Goal: Task Accomplishment & Management: Complete application form

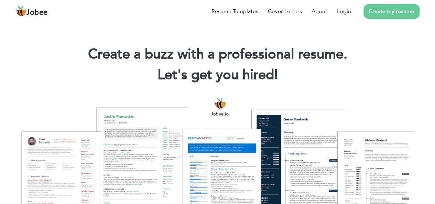
click at [383, 9] on link "Create my resume" at bounding box center [392, 11] width 56 height 15
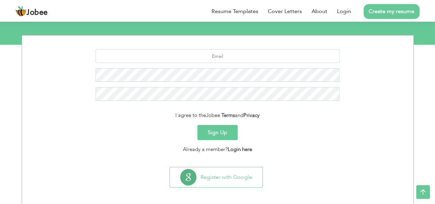
scroll to position [81, 0]
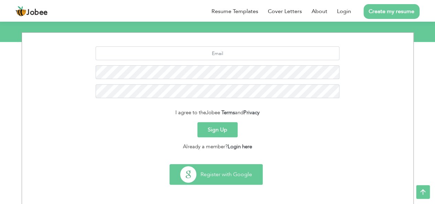
click at [214, 173] on button "Register with Google" at bounding box center [216, 174] width 93 height 20
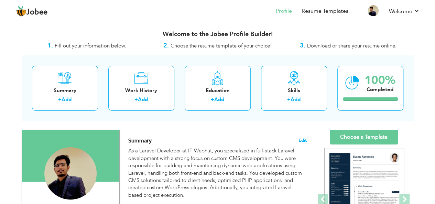
click at [303, 140] on span "Edit" at bounding box center [303, 140] width 8 height 5
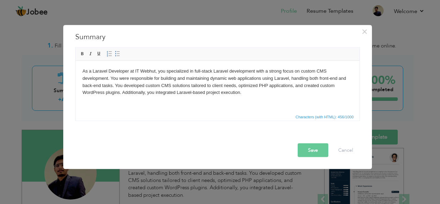
click at [244, 95] on body "As a Laravel Developer at IT Webhut, you specialized in full-stack Laravel deve…" at bounding box center [217, 81] width 270 height 29
click at [242, 95] on body "As a Laravel Developer at IT Webhut, you specialized in full-stack Laravel deve…" at bounding box center [217, 81] width 270 height 29
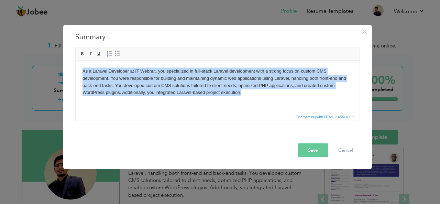
drag, startPoint x: 266, startPoint y: 94, endPoint x: 143, endPoint y: 121, distance: 125.5
click at [75, 61] on html "As a Laravel Developer at IT Webhut, you specialized in full-stack Laravel deve…" at bounding box center [217, 82] width 284 height 42
copy body "As a Laravel Developer at IT Webhut, you specialized in full-stack Laravel deve…"
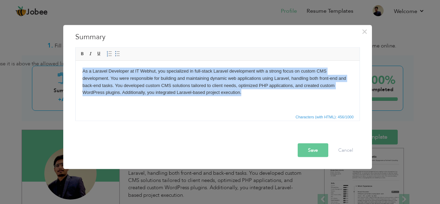
click at [245, 97] on html "As a Laravel Developer at IT Webhut, you specialized in full-stack Laravel deve…" at bounding box center [217, 82] width 284 height 42
drag, startPoint x: 245, startPoint y: 95, endPoint x: 0, endPoint y: 67, distance: 246.2
click at [75, 67] on html "As a Laravel Developer at IT Webhut, you specialized in full-stack Laravel deve…" at bounding box center [217, 82] width 284 height 42
click at [248, 98] on html "As a Laravel Developer at IT Webhut, you specialized in full-stack Laravel deve…" at bounding box center [217, 82] width 284 height 42
drag, startPoint x: 248, startPoint y: 98, endPoint x: 39, endPoint y: 70, distance: 211.1
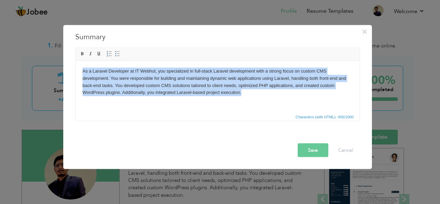
click at [75, 70] on html "As a Laravel Developer at IT Webhut, you specialized in full-stack Laravel deve…" at bounding box center [217, 82] width 284 height 42
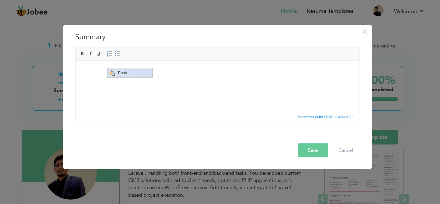
click at [117, 74] on span "Paste" at bounding box center [134, 73] width 36 height 8
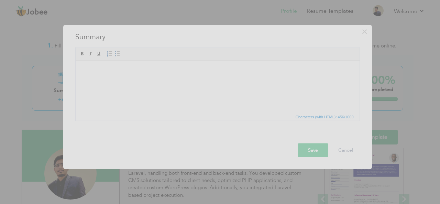
click at [87, 39] on div at bounding box center [220, 102] width 440 height 204
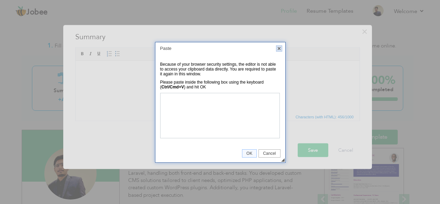
click at [278, 49] on link "X" at bounding box center [279, 48] width 6 height 6
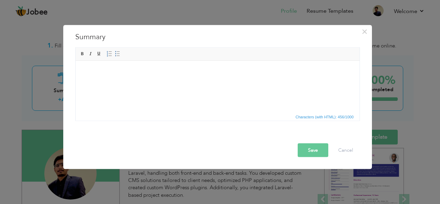
click at [100, 82] on html at bounding box center [217, 71] width 284 height 21
click at [119, 82] on html at bounding box center [217, 71] width 284 height 21
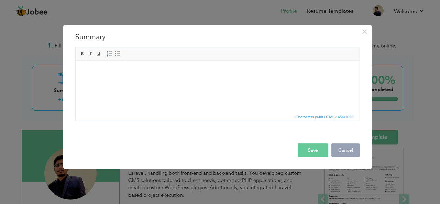
click at [343, 152] on button "Cancel" at bounding box center [346, 150] width 29 height 14
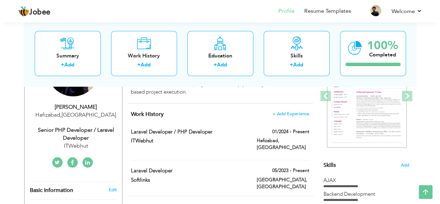
scroll to position [138, 0]
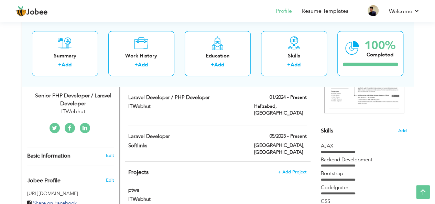
click at [75, 96] on div "Senior PHP Developer / Laravel Developer" at bounding box center [73, 100] width 92 height 16
type input "[DEMOGRAPHIC_DATA]"
type input "Mohasan"
type input "03016953647"
select select "number:166"
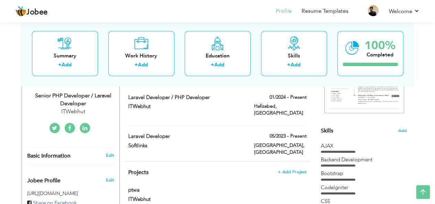
type input "Hafizabad"
select select "number:5"
type input "ITWebhut"
type input "Senior PHP Developer / Laravel Developer"
type input "[URL][DOMAIN_NAME]"
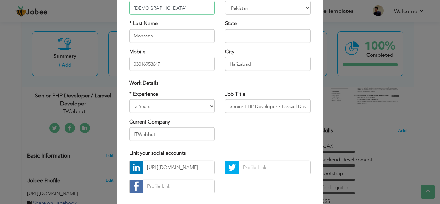
scroll to position [103, 0]
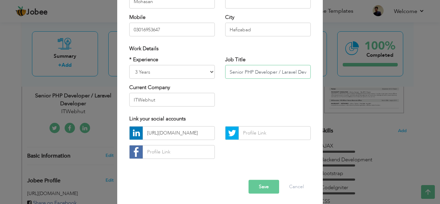
click at [261, 72] on input "Senior PHP Developer / Laravel Developer" at bounding box center [268, 72] width 86 height 14
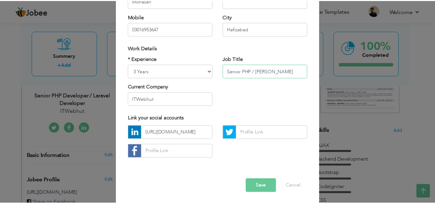
scroll to position [105, 0]
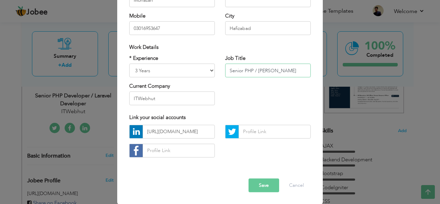
type input "Senior PHP / [PERSON_NAME]"
click at [264, 181] on button "Save" at bounding box center [264, 186] width 31 height 14
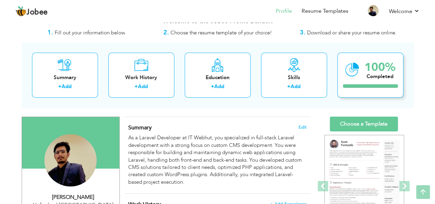
scroll to position [0, 0]
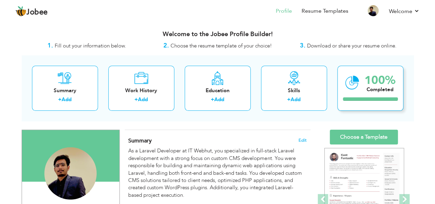
click at [368, 87] on div "Completed" at bounding box center [380, 89] width 31 height 7
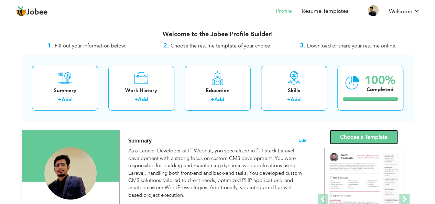
click at [362, 138] on link "Choose a Template" at bounding box center [364, 137] width 68 height 15
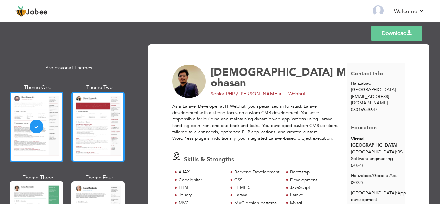
click at [85, 117] on div at bounding box center [99, 127] width 54 height 71
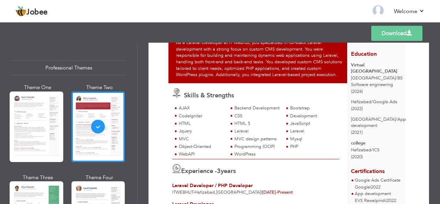
scroll to position [69, 0]
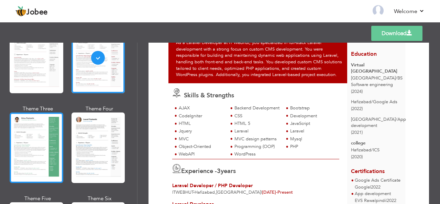
click at [31, 133] on div at bounding box center [37, 148] width 54 height 71
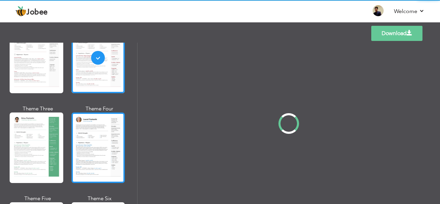
scroll to position [0, 0]
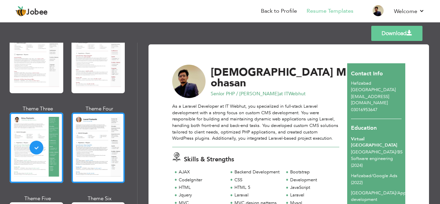
click at [107, 140] on div at bounding box center [99, 148] width 54 height 71
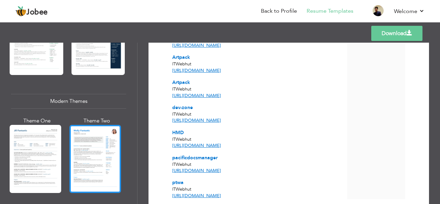
scroll to position [275, 0]
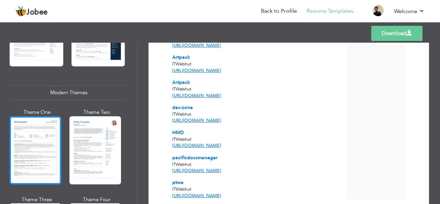
click at [31, 146] on div at bounding box center [36, 150] width 52 height 68
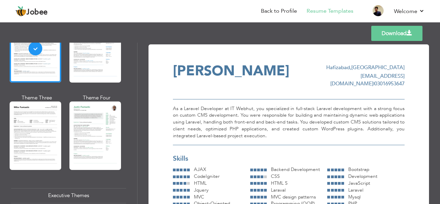
scroll to position [378, 0]
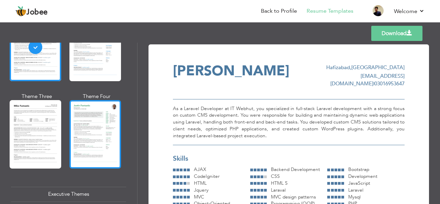
click at [85, 133] on div at bounding box center [95, 134] width 52 height 68
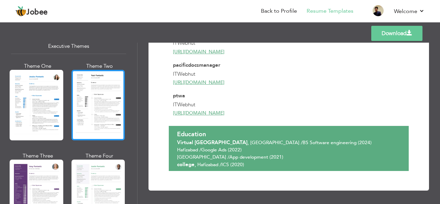
scroll to position [550, 0]
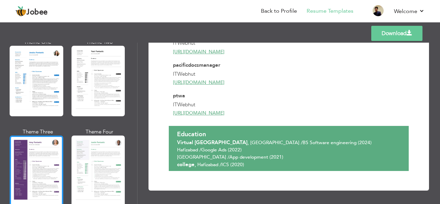
click at [36, 142] on div at bounding box center [37, 171] width 54 height 71
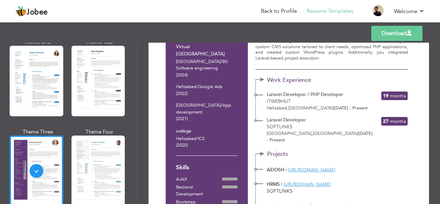
scroll to position [103, 0]
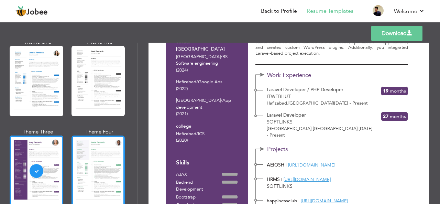
click at [97, 152] on div at bounding box center [99, 171] width 54 height 71
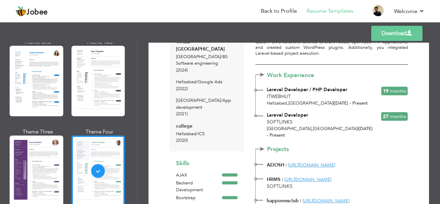
click at [393, 118] on span "Months" at bounding box center [398, 116] width 16 height 7
click at [278, 113] on span "Laravel Developer" at bounding box center [287, 115] width 41 height 7
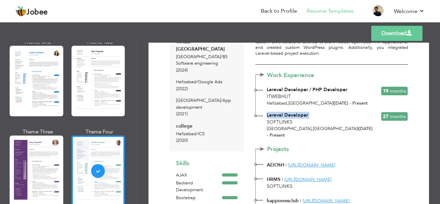
click at [278, 113] on span "Laravel Developer" at bounding box center [287, 115] width 41 height 7
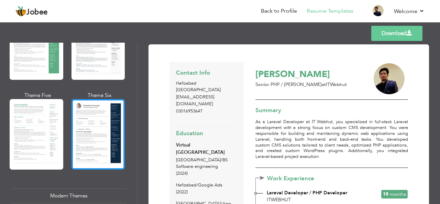
scroll to position [0, 0]
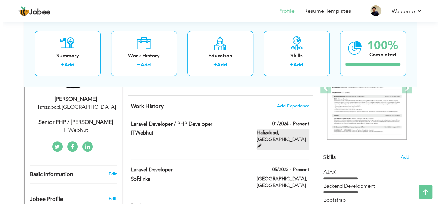
scroll to position [103, 0]
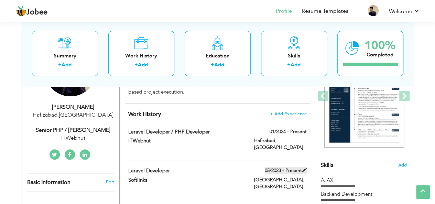
click at [302, 168] on span at bounding box center [304, 170] width 5 height 5
type input "Laravel Developer"
type input "Softlinks"
type input "05/2023"
type input "[GEOGRAPHIC_DATA]"
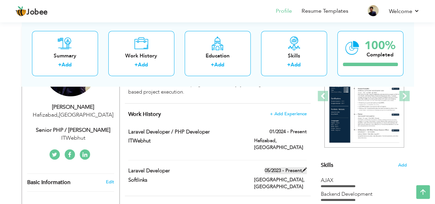
type input "[GEOGRAPHIC_DATA]"
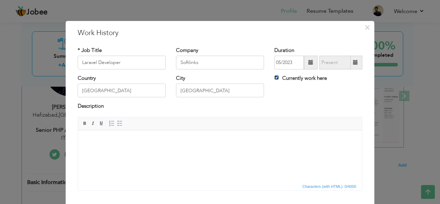
click at [275, 77] on input "Currently work here" at bounding box center [277, 77] width 4 height 4
checkbox input "false"
click at [352, 65] on span at bounding box center [355, 63] width 13 height 14
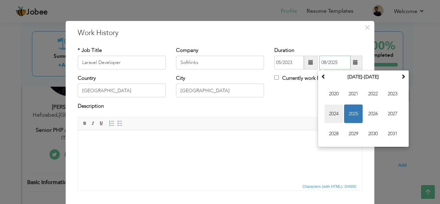
click at [333, 113] on span "2024" at bounding box center [334, 114] width 19 height 19
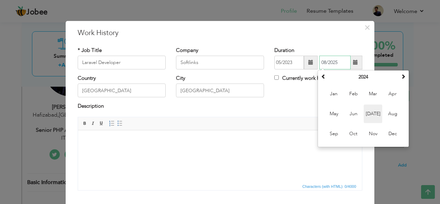
click at [374, 111] on span "[DATE]" at bounding box center [373, 114] width 19 height 19
type input "07/2024"
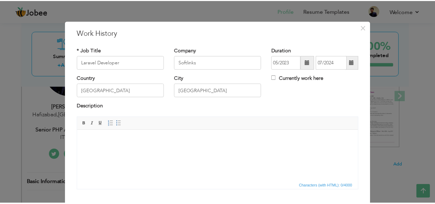
scroll to position [41, 0]
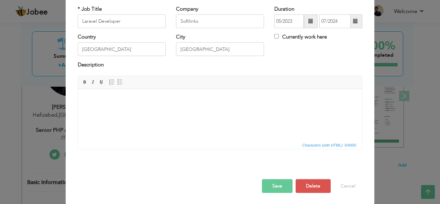
click at [280, 183] on button "Save" at bounding box center [277, 186] width 31 height 14
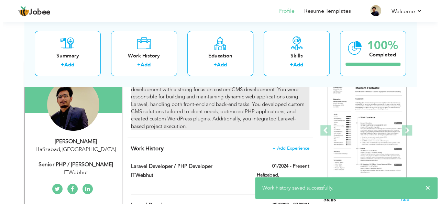
scroll to position [103, 0]
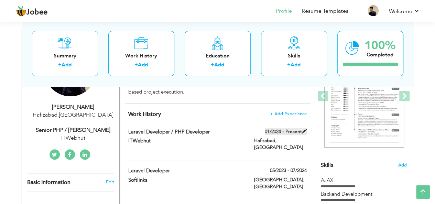
click at [304, 130] on span at bounding box center [304, 131] width 5 height 5
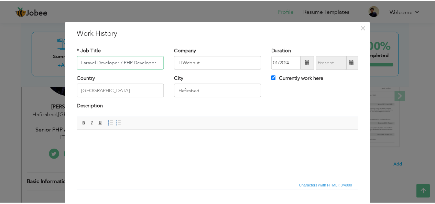
scroll to position [34, 0]
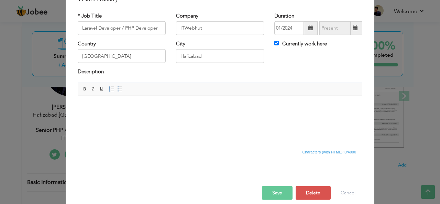
click at [176, 117] on html at bounding box center [220, 106] width 284 height 21
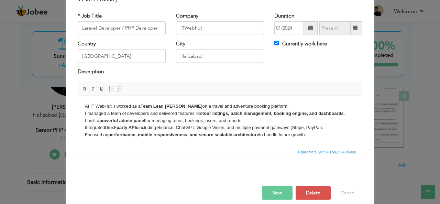
click at [281, 194] on button "Save" at bounding box center [277, 193] width 31 height 14
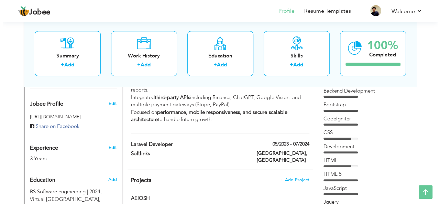
scroll to position [172, 0]
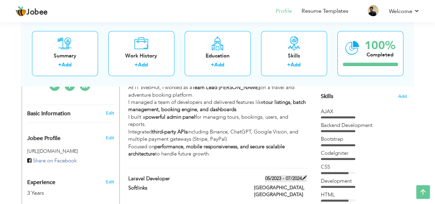
click at [300, 175] on label "05/2023 - 07/2024" at bounding box center [286, 178] width 42 height 7
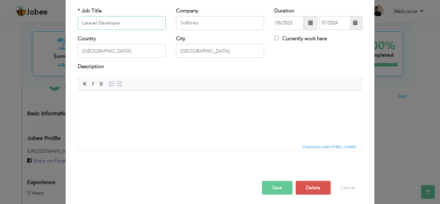
scroll to position [41, 0]
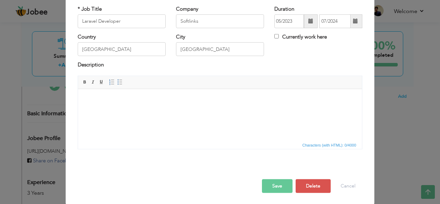
click at [167, 110] on html at bounding box center [220, 99] width 284 height 21
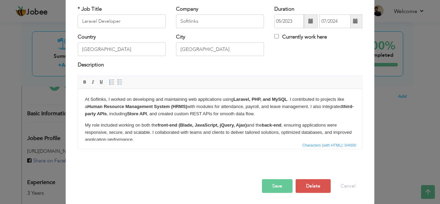
scroll to position [1, 0]
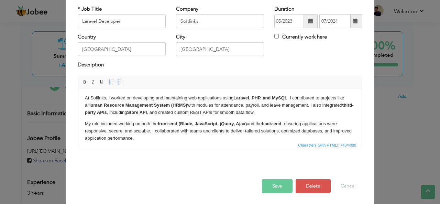
click at [283, 186] on button "Save" at bounding box center [277, 186] width 31 height 14
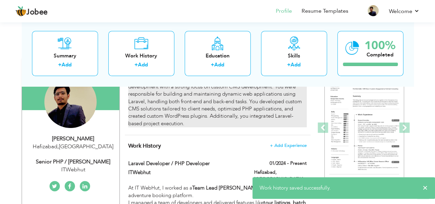
scroll to position [34, 0]
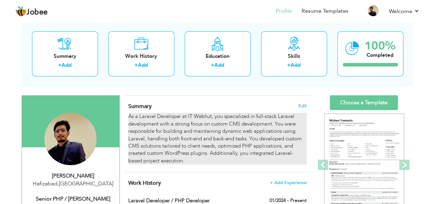
click at [268, 151] on div "As a Laravel Developer at IT Webhut, you specialized in full-stack Laravel deve…" at bounding box center [217, 139] width 178 height 52
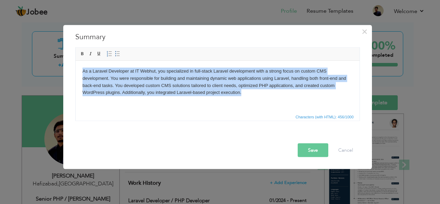
drag, startPoint x: 251, startPoint y: 97, endPoint x: 62, endPoint y: 65, distance: 191.6
click at [75, 65] on html "As a Laravel Developer at IT Webhut, you specialized in full-stack Laravel deve…" at bounding box center [217, 82] width 284 height 42
copy body "As a Laravel Developer at IT Webhut, you specialized in full-stack Laravel deve…"
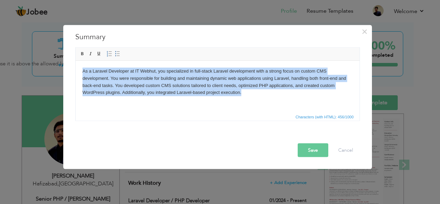
click at [267, 100] on html "As a Laravel Developer at IT Webhut, you specialized in full-stack Laravel deve…" at bounding box center [217, 82] width 284 height 42
drag, startPoint x: 267, startPoint y: 98, endPoint x: 138, endPoint y: 131, distance: 133.4
click at [75, 71] on html "As a Laravel Developer at IT Webhut, you specialized in full-stack Laravel deve…" at bounding box center [217, 82] width 284 height 42
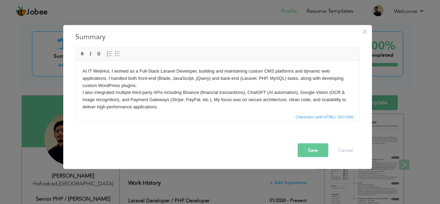
click at [316, 146] on button "Save" at bounding box center [313, 150] width 31 height 14
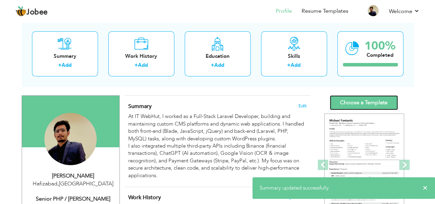
click at [355, 106] on link "Choose a Template" at bounding box center [364, 102] width 68 height 15
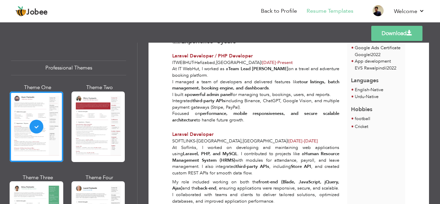
scroll to position [172, 0]
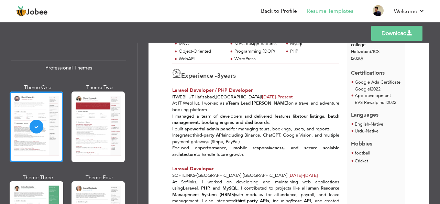
drag, startPoint x: 243, startPoint y: 181, endPoint x: 292, endPoint y: 183, distance: 49.3
click at [292, 179] on div "Softlinks - Islamabad , Pakistan | May 2023 - Jul 2024" at bounding box center [255, 175] width 167 height 7
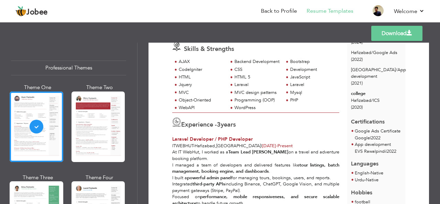
scroll to position [103, 0]
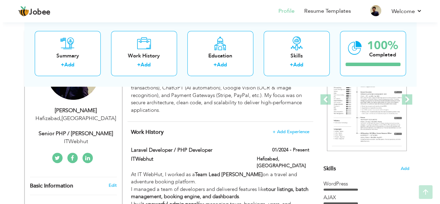
scroll to position [103, 0]
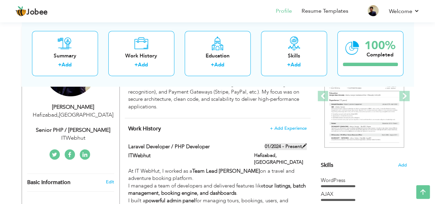
click at [272, 148] on label "01/2024 - Present" at bounding box center [286, 146] width 42 height 7
type input "Laravel Developer / PHP Developer"
type input "ITWebhut"
type input "01/2024"
type input "[GEOGRAPHIC_DATA]"
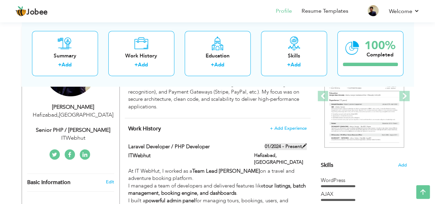
type input "Hafizabad"
checkbox input "true"
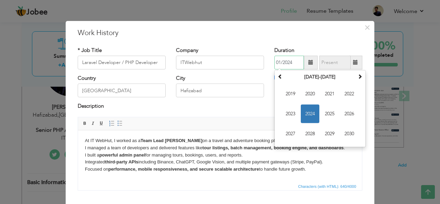
click at [278, 59] on input "01/2024" at bounding box center [290, 63] width 30 height 14
click at [277, 64] on input "01/2024" at bounding box center [290, 63] width 30 height 14
click at [281, 79] on th at bounding box center [280, 77] width 8 height 10
click at [358, 77] on span at bounding box center [360, 76] width 5 height 5
click at [310, 110] on span "2024" at bounding box center [310, 114] width 19 height 19
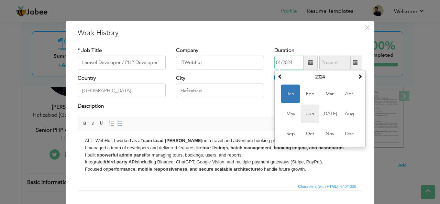
click at [309, 118] on span "Jun" at bounding box center [310, 114] width 19 height 19
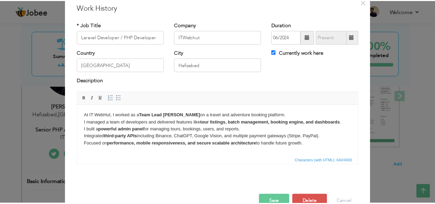
scroll to position [41, 0]
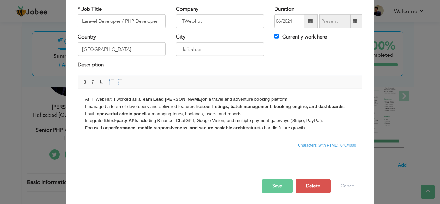
click at [278, 188] on button "Save" at bounding box center [277, 186] width 31 height 14
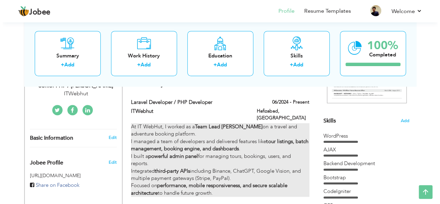
scroll to position [138, 0]
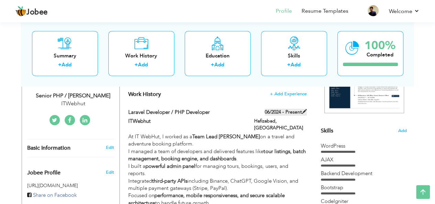
click at [287, 112] on label "06/2024 - Present" at bounding box center [286, 112] width 42 height 7
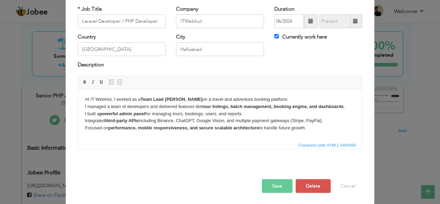
scroll to position [0, 0]
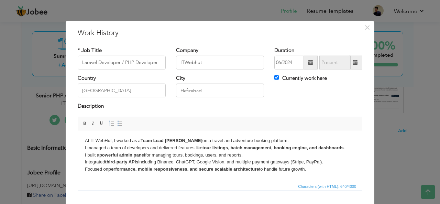
click at [309, 64] on span at bounding box center [311, 62] width 5 height 5
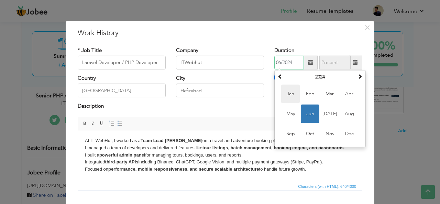
click at [290, 95] on span "Jan" at bounding box center [290, 94] width 19 height 19
type input "01/2024"
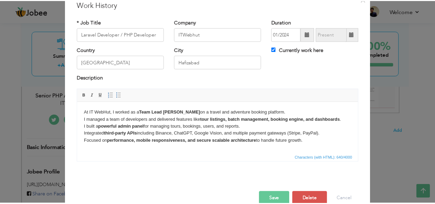
scroll to position [41, 0]
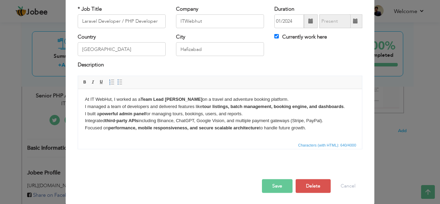
click at [273, 184] on button "Save" at bounding box center [277, 186] width 31 height 14
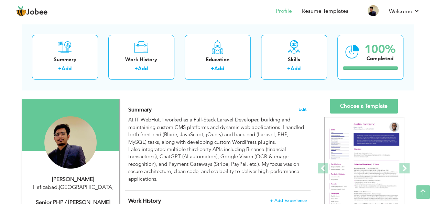
scroll to position [0, 0]
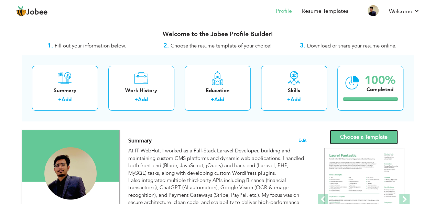
click at [358, 136] on link "Choose a Template" at bounding box center [364, 137] width 68 height 15
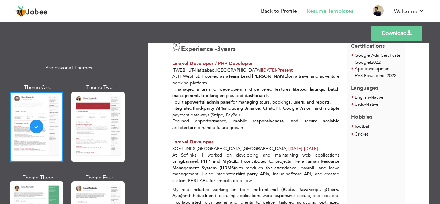
scroll to position [206, 0]
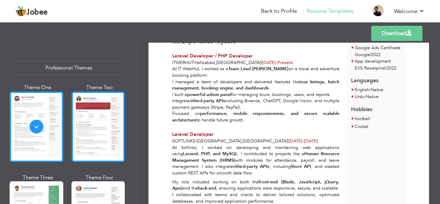
click at [87, 128] on div at bounding box center [99, 127] width 54 height 71
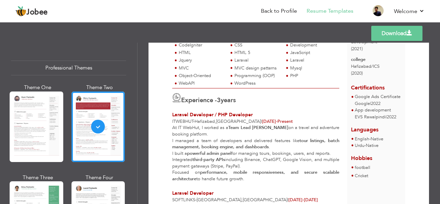
scroll to position [138, 0]
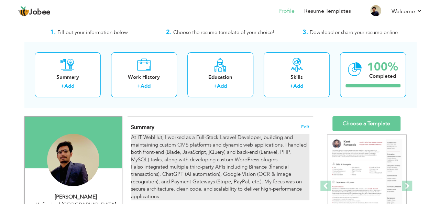
scroll to position [34, 0]
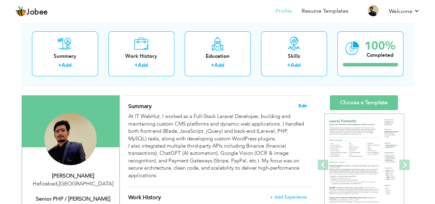
click at [303, 104] on span "Edit" at bounding box center [303, 106] width 8 height 5
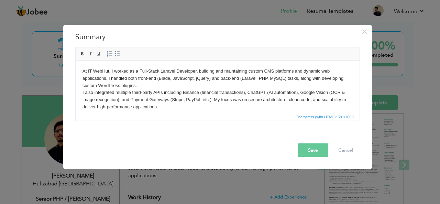
click at [219, 104] on body "At IT WebHut, I worked as a Full-Stack Laravel Developer, building and maintain…" at bounding box center [217, 88] width 270 height 43
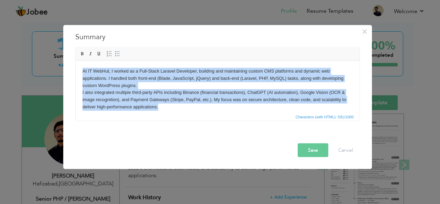
copy body "At IT WebHut, I worked as a Full-Stack Laravel Developer, building and maintain…"
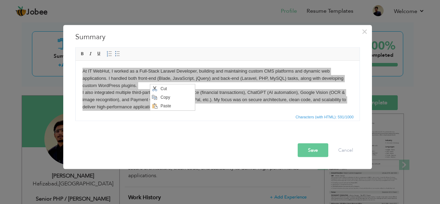
scroll to position [0, 0]
click at [167, 99] on span "Copy" at bounding box center [177, 97] width 36 height 8
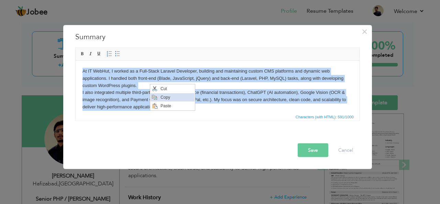
copy body "At IT WebHut, I worked as a Full-Stack Laravel Developer, building and maintain…"
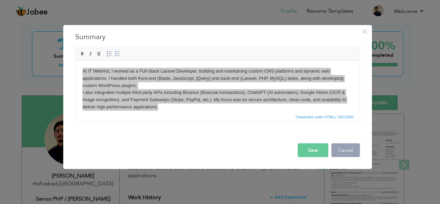
click at [348, 150] on button "Cancel" at bounding box center [346, 150] width 29 height 14
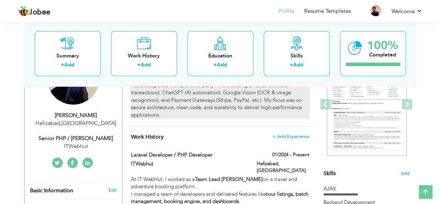
scroll to position [103, 0]
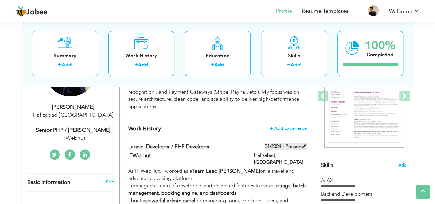
click at [303, 147] on span at bounding box center [304, 145] width 5 height 5
type input "Laravel Developer / PHP Developer"
type input "ITWebhut"
type input "01/2024"
type input "[GEOGRAPHIC_DATA]"
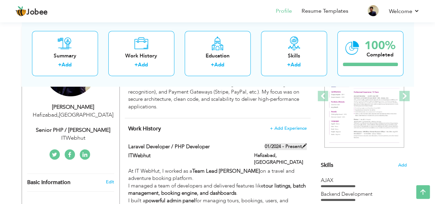
type input "Hafizabad"
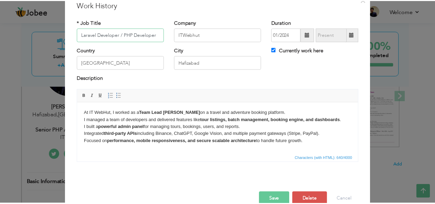
scroll to position [34, 0]
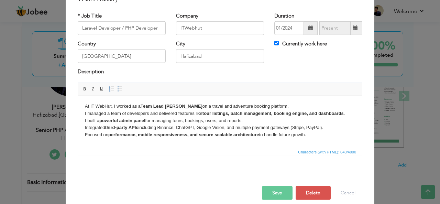
drag, startPoint x: 319, startPoint y: 137, endPoint x: 46, endPoint y: 94, distance: 276.2
click at [78, 96] on html "At IT WebHut, I worked as a Team Lead [PERSON_NAME] on a travel and adventure b…" at bounding box center [220, 121] width 284 height 50
copy p "At IT WebHut, I worked as a Team Lead [PERSON_NAME] on a travel and adventure b…"
drag, startPoint x: 214, startPoint y: 59, endPoint x: 120, endPoint y: 57, distance: 93.6
click at [120, 57] on div "Country [GEOGRAPHIC_DATA] City [GEOGRAPHIC_DATA] Currently work here" at bounding box center [220, 54] width 295 height 28
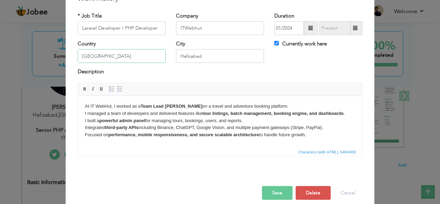
drag, startPoint x: 107, startPoint y: 57, endPoint x: 32, endPoint y: 57, distance: 75.3
click at [32, 57] on div "× Work History * Job Title Laravel Developer / PHP Developer Company ITWebhut D…" at bounding box center [220, 102] width 440 height 204
click at [343, 192] on button "Cancel" at bounding box center [348, 193] width 29 height 14
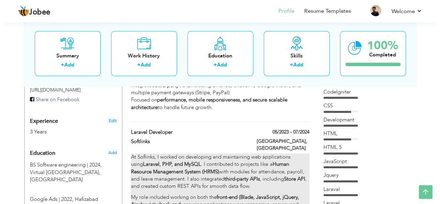
scroll to position [241, 0]
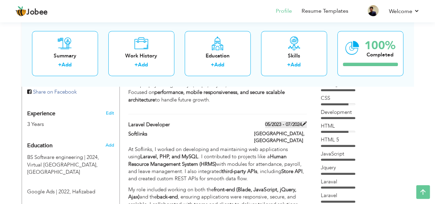
click at [279, 121] on label "05/2023 - 07/2024" at bounding box center [286, 124] width 42 height 7
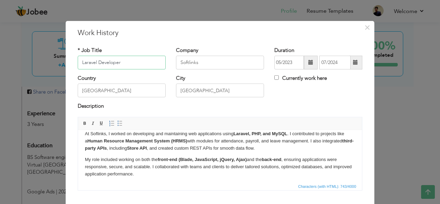
scroll to position [10, 0]
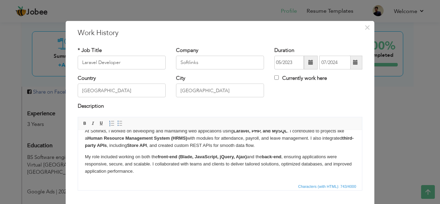
click at [233, 142] on p "At Soflinks, I worked on developing and maintaining web applications using Lara…" at bounding box center [220, 137] width 270 height 21
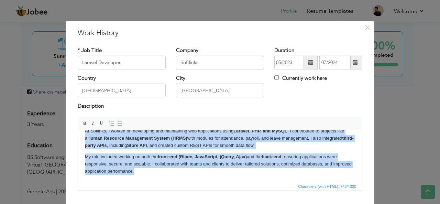
copy body "At Soflinks, I worked on developing and maintaining web applications using Lara…"
